Goal: Information Seeking & Learning: Learn about a topic

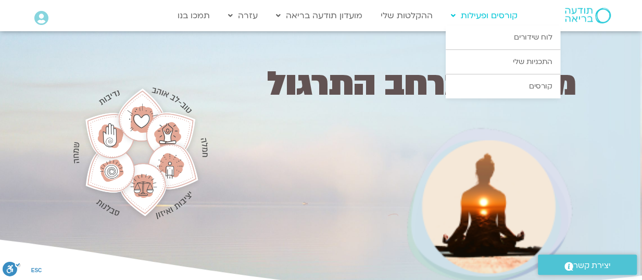
click at [486, 20] on link "קורסים ופעילות" at bounding box center [483, 16] width 77 height 20
click at [489, 17] on link "קורסים ופעילות" at bounding box center [483, 16] width 77 height 20
click at [542, 87] on link "קורסים" at bounding box center [502, 86] width 114 height 24
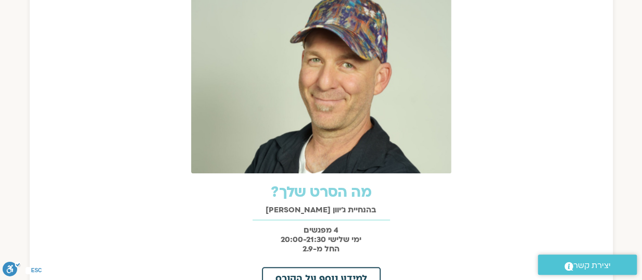
scroll to position [445, 0]
